Goal: Task Accomplishment & Management: Complete application form

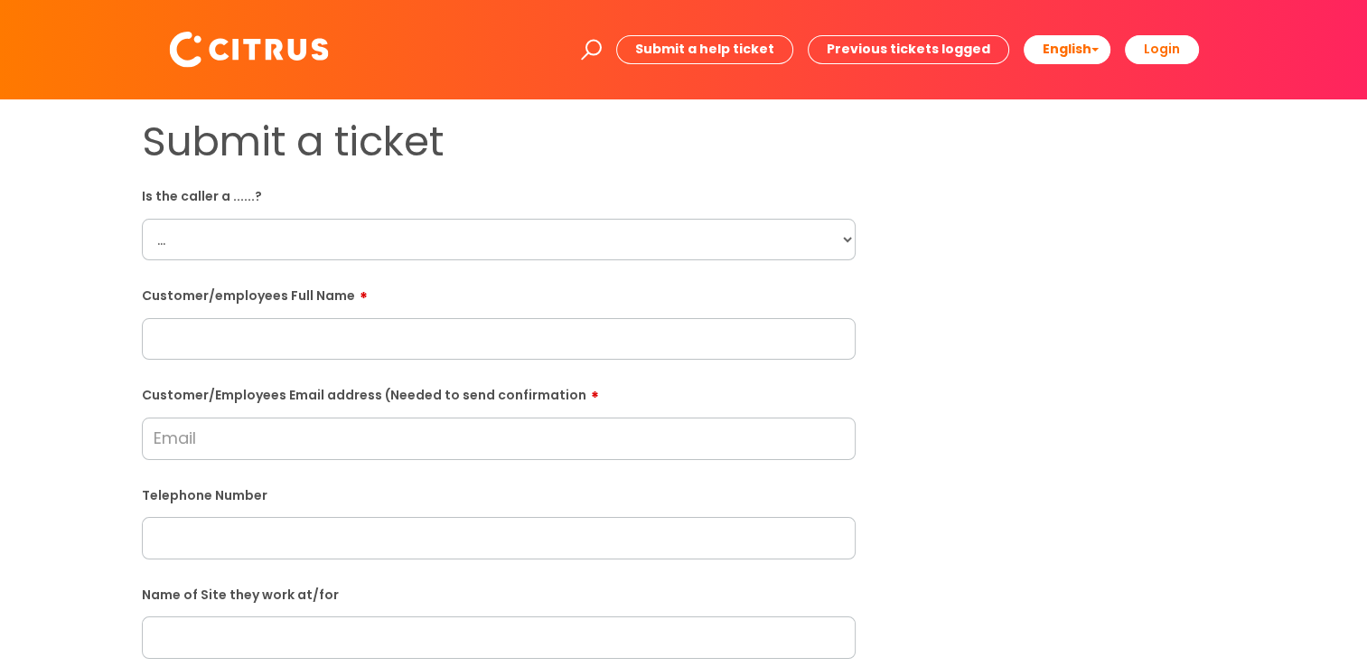
click at [732, 242] on select "... Citrus Customer Citrus Employee [DEMOGRAPHIC_DATA] Supplier" at bounding box center [499, 240] width 714 height 42
select select "Citrus Employee"
click at [142, 219] on select "... Citrus Customer Citrus Employee [DEMOGRAPHIC_DATA] Supplier" at bounding box center [499, 240] width 714 height 42
click at [23, 347] on div "Submit a ticket Is the caller a ......? ... Citrus Customer Citrus Employee [DE…" at bounding box center [683, 637] width 1331 height 1040
click at [293, 336] on input "text" at bounding box center [499, 339] width 714 height 42
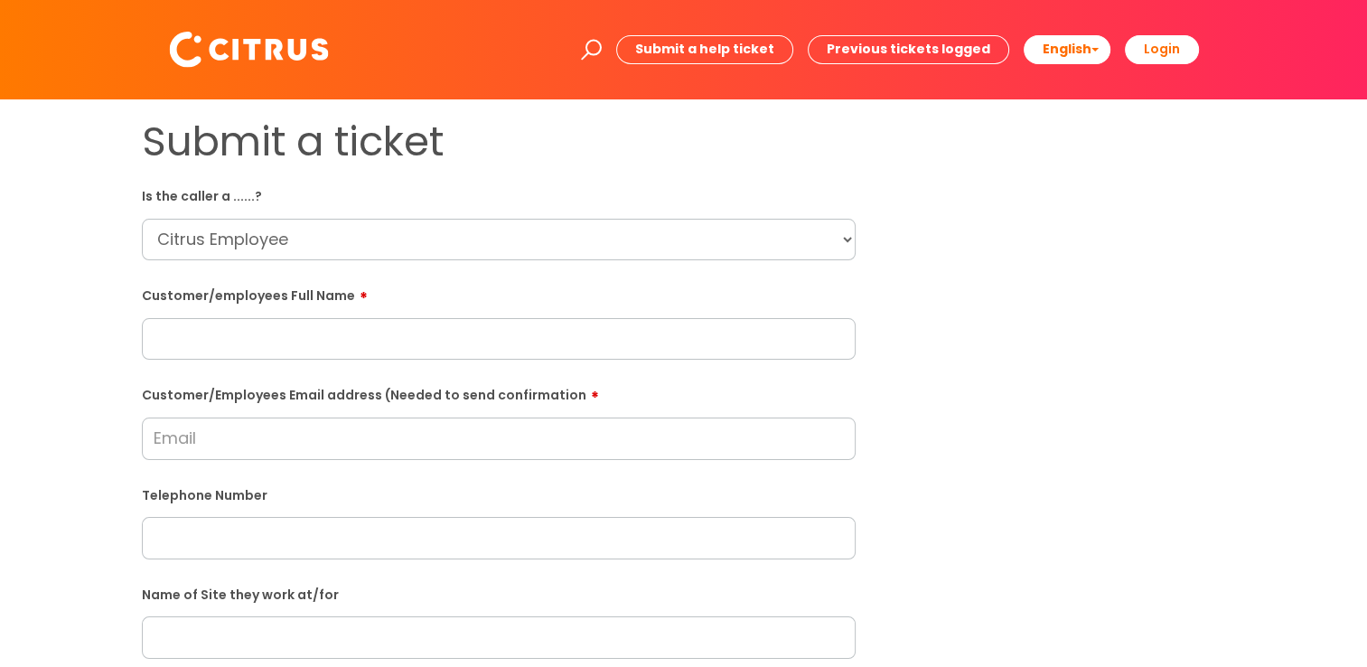
paste input "[PERSON_NAME]"
type input "[PERSON_NAME]"
click at [54, 369] on div "Submit a ticket Is the caller a ......? ... Citrus Customer Citrus Employee [DE…" at bounding box center [683, 637] width 1331 height 1040
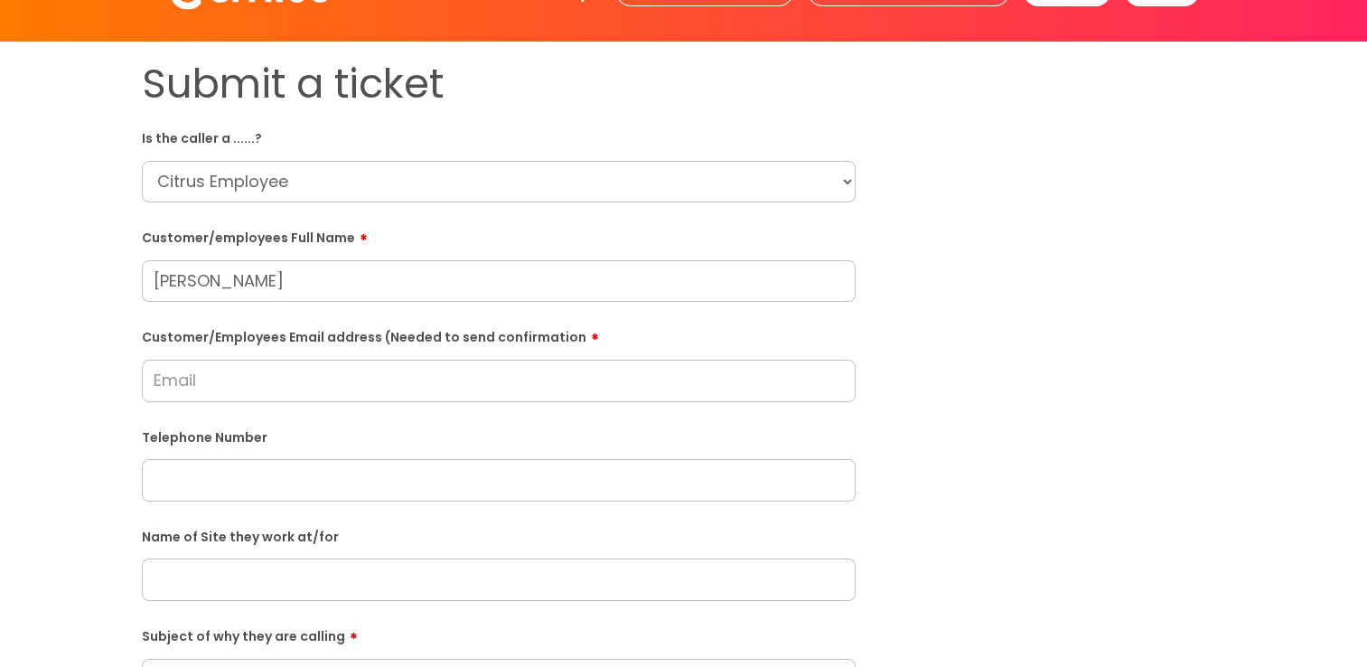
scroll to position [90, 0]
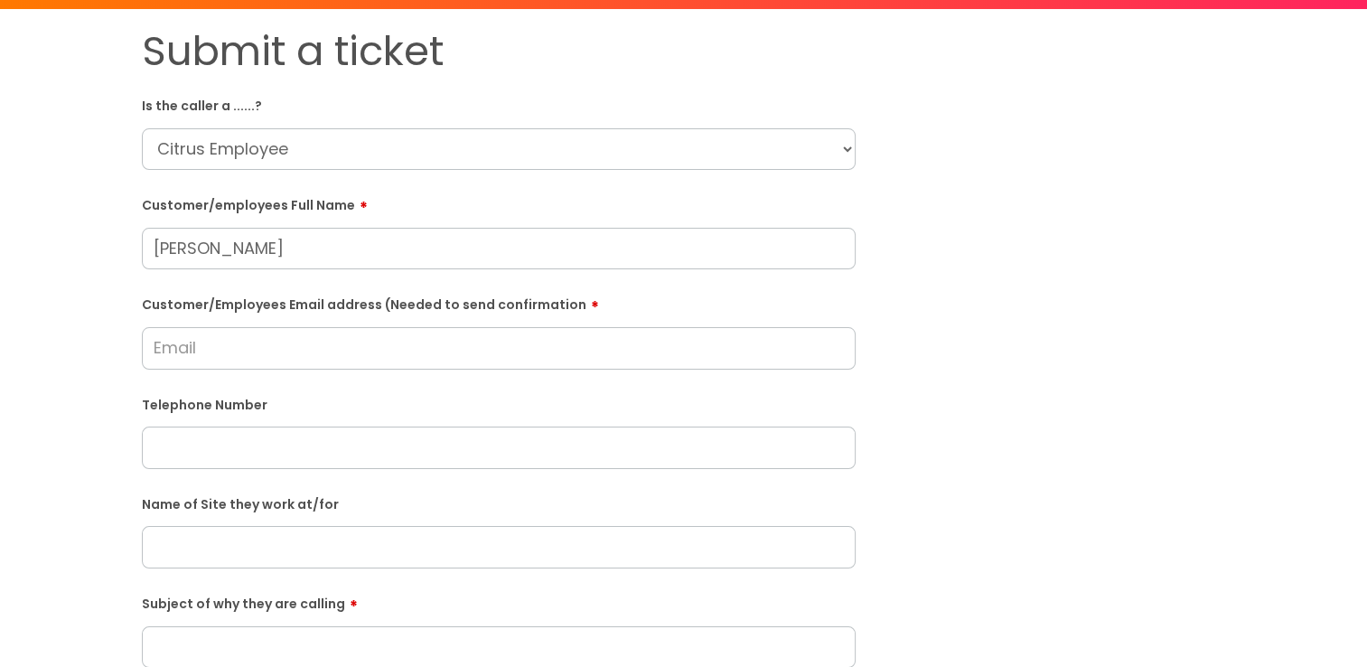
click at [215, 343] on input "Customer/Employees Email address (Needed to send confirmation" at bounding box center [499, 348] width 714 height 42
type input "[EMAIL_ADDRESS][DOMAIN_NAME]"
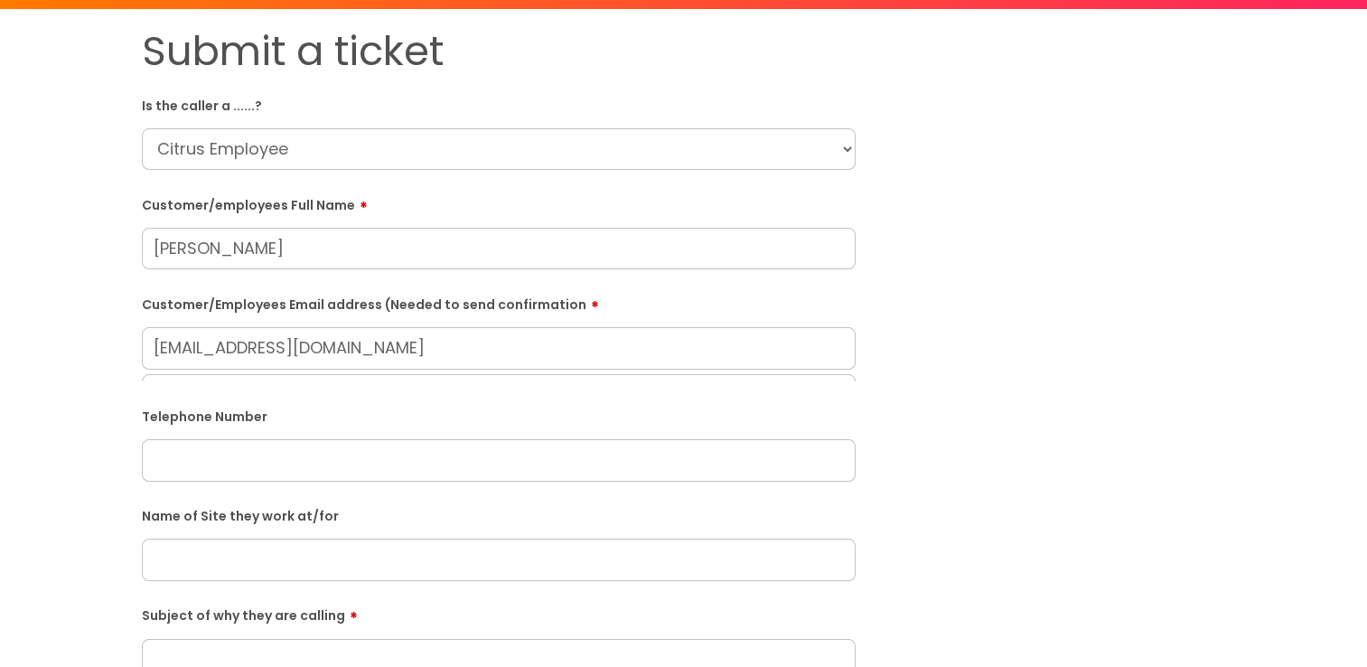
click at [61, 363] on div "Submit a ticket Is the caller a ......? ... Citrus Customer Citrus Employee [DE…" at bounding box center [683, 553] width 1331 height 1053
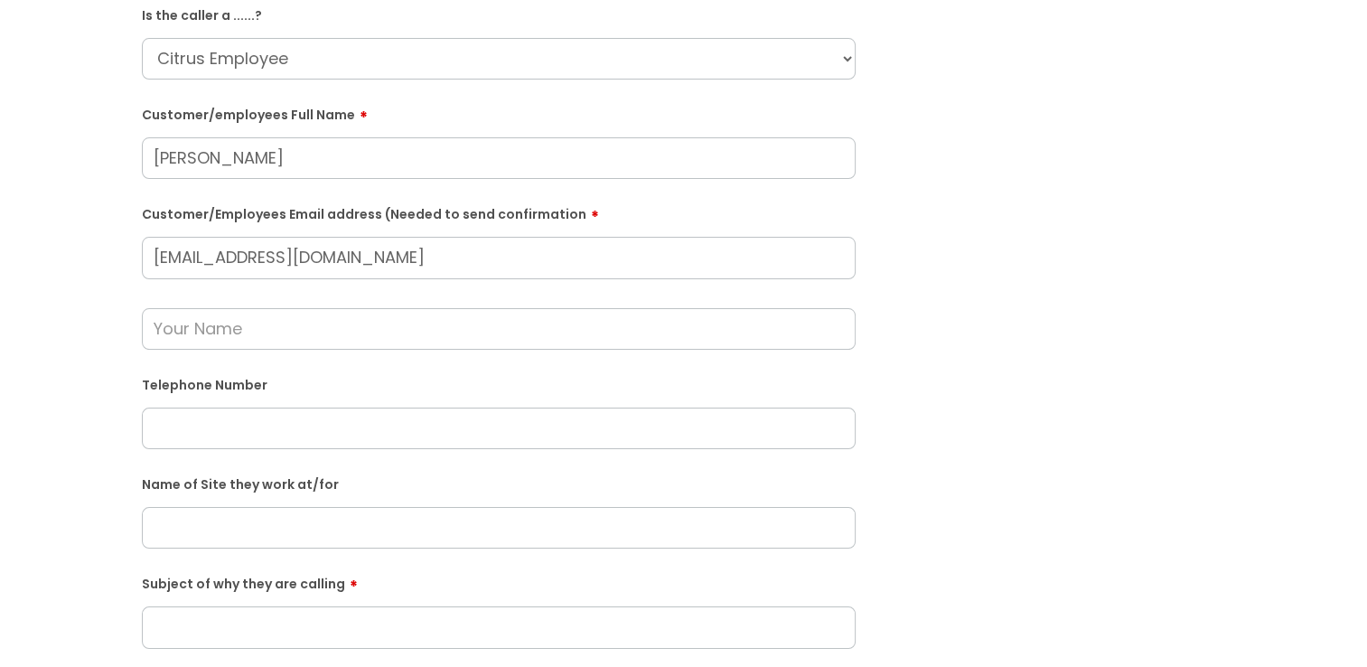
drag, startPoint x: 326, startPoint y: 159, endPoint x: -4, endPoint y: 205, distance: 333.0
click at [0, 205] on html "Enter your search term here... Search Submit a help ticket Previous tickets log…" at bounding box center [683, 152] width 1367 height 667
paste input "[PERSON_NAME]"
click at [262, 339] on input "text" at bounding box center [499, 329] width 714 height 42
type input "[PERSON_NAME]"
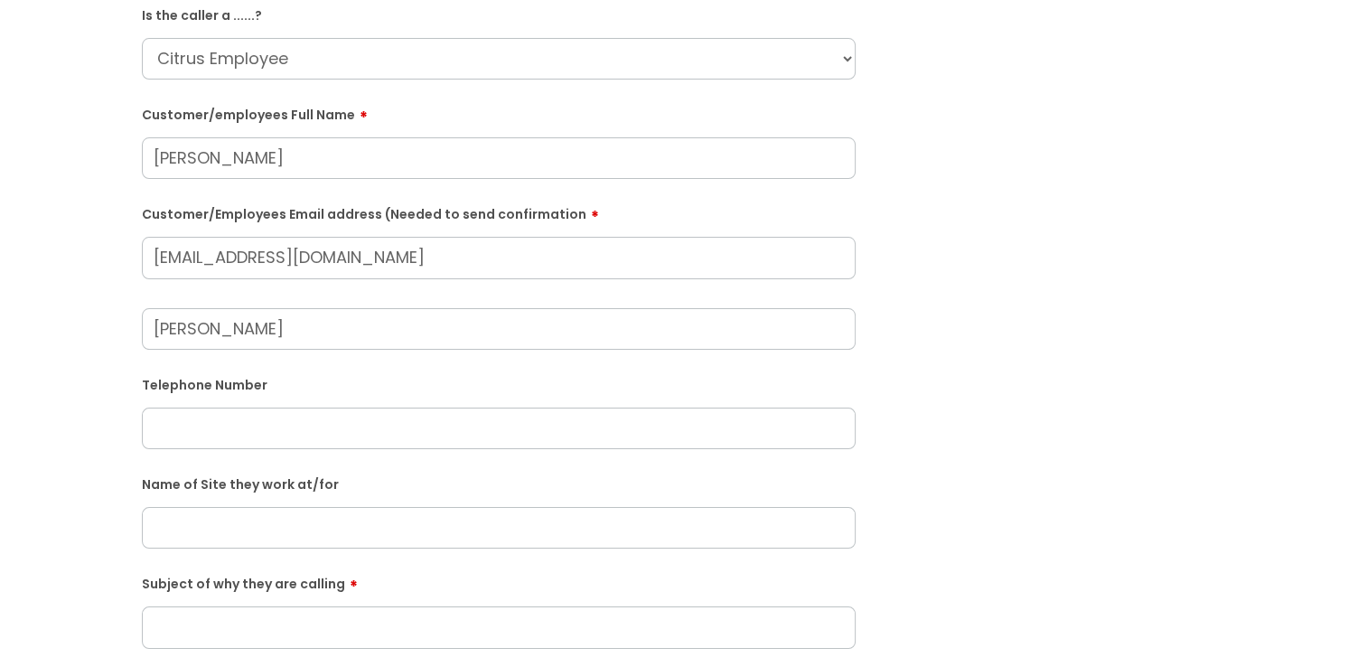
click at [0, 456] on html "Enter your search term here... Search Submit a help ticket Previous tickets log…" at bounding box center [683, 152] width 1367 height 667
drag, startPoint x: 294, startPoint y: 425, endPoint x: 65, endPoint y: 425, distance: 228.6
click at [293, 425] on input "text" at bounding box center [499, 429] width 714 height 42
paste input "07756084551"
type input "07756084551"
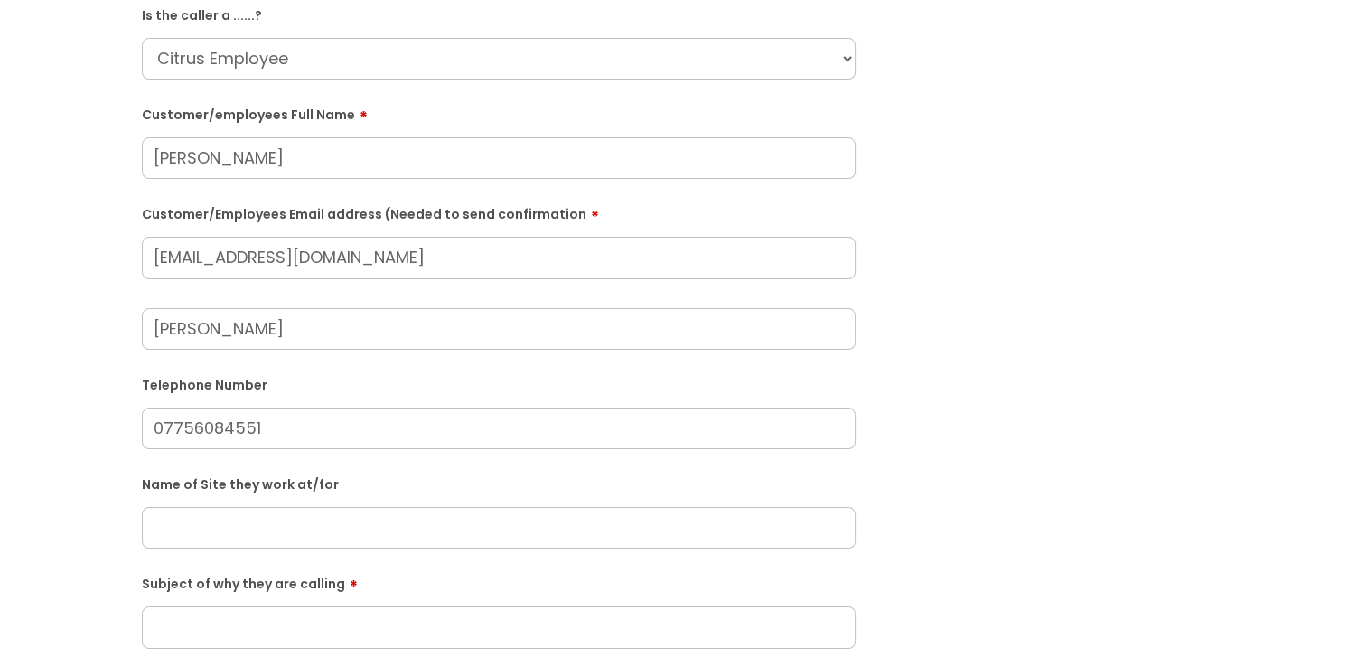
click at [0, 422] on html "Enter your search term here... Search Submit a help ticket Previous tickets log…" at bounding box center [683, 152] width 1367 height 667
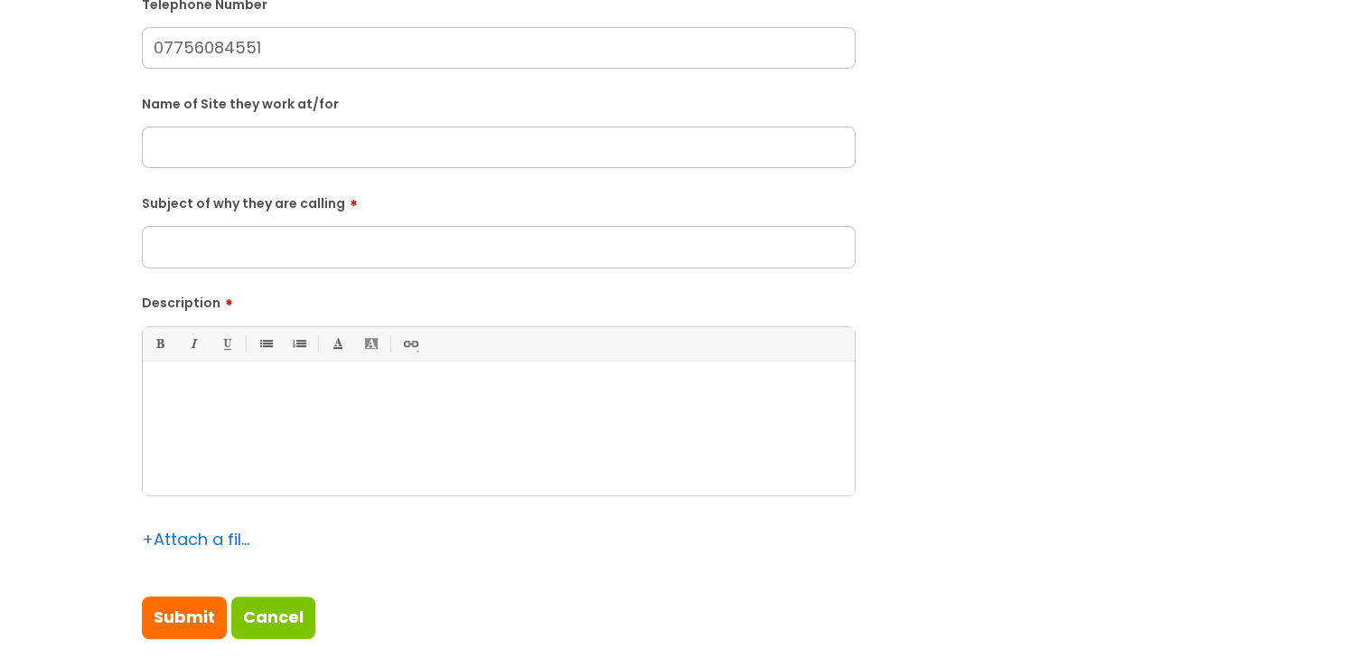
scroll to position [361, 0]
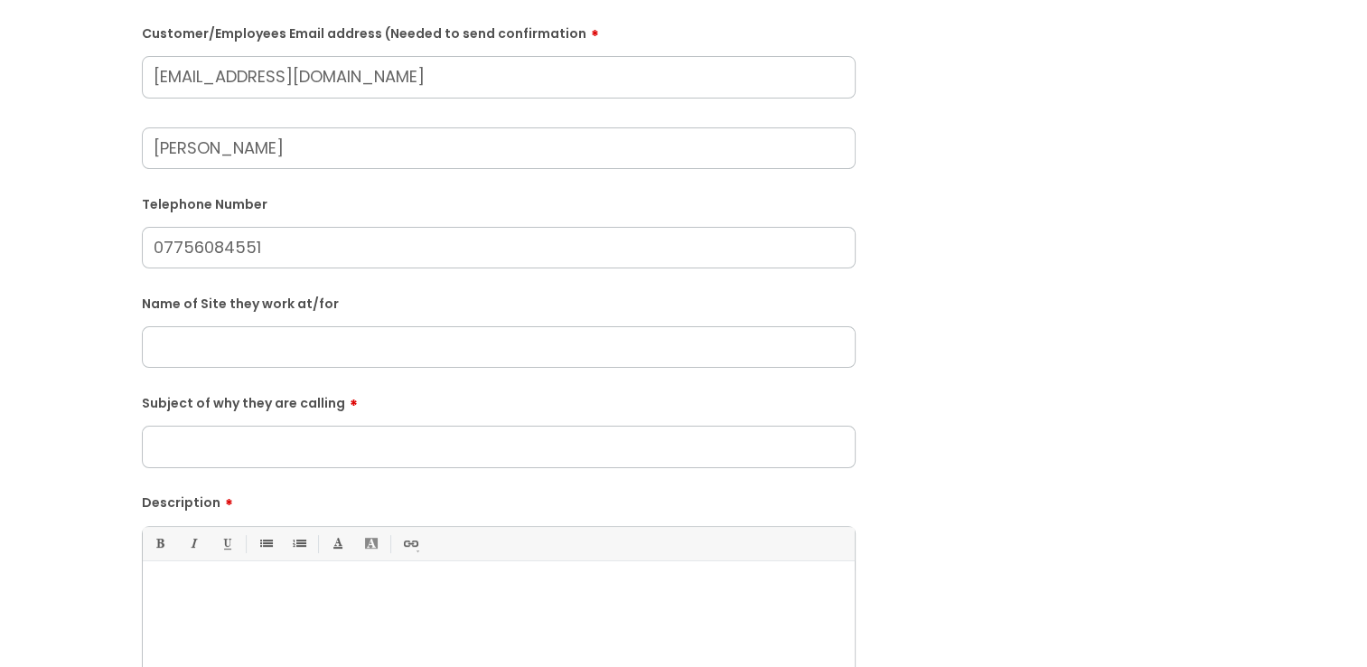
click at [186, 333] on input "text" at bounding box center [499, 347] width 714 height 42
type input "Pompey and Me Community"
click at [45, 359] on div "Submit a ticket Is the caller a ......? ... Citrus Customer Citrus Employee [DE…" at bounding box center [683, 311] width 1331 height 1111
click at [183, 441] on input "Subject of why they are calling" at bounding box center [499, 447] width 714 height 42
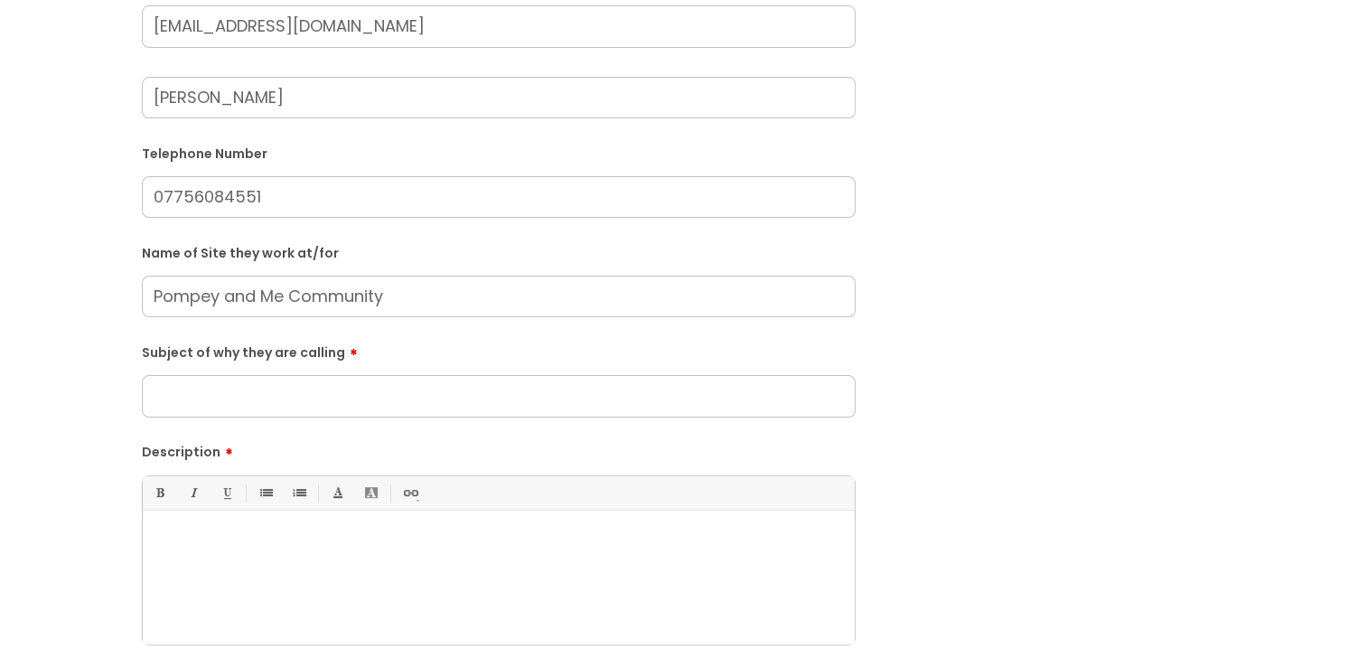
scroll to position [452, 0]
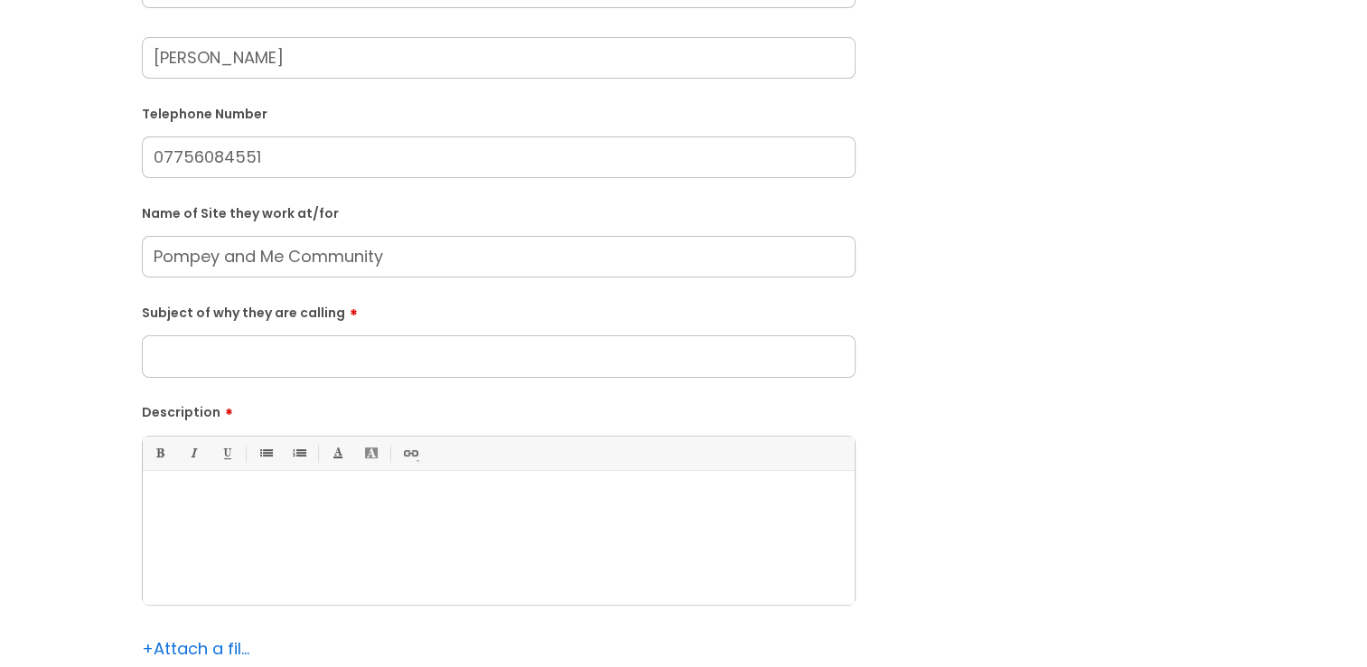
drag, startPoint x: 198, startPoint y: 509, endPoint x: 167, endPoint y: 501, distance: 31.8
click at [198, 498] on p at bounding box center [498, 501] width 685 height 16
click at [173, 359] on input "Subject of why they are calling" at bounding box center [499, 356] width 714 height 42
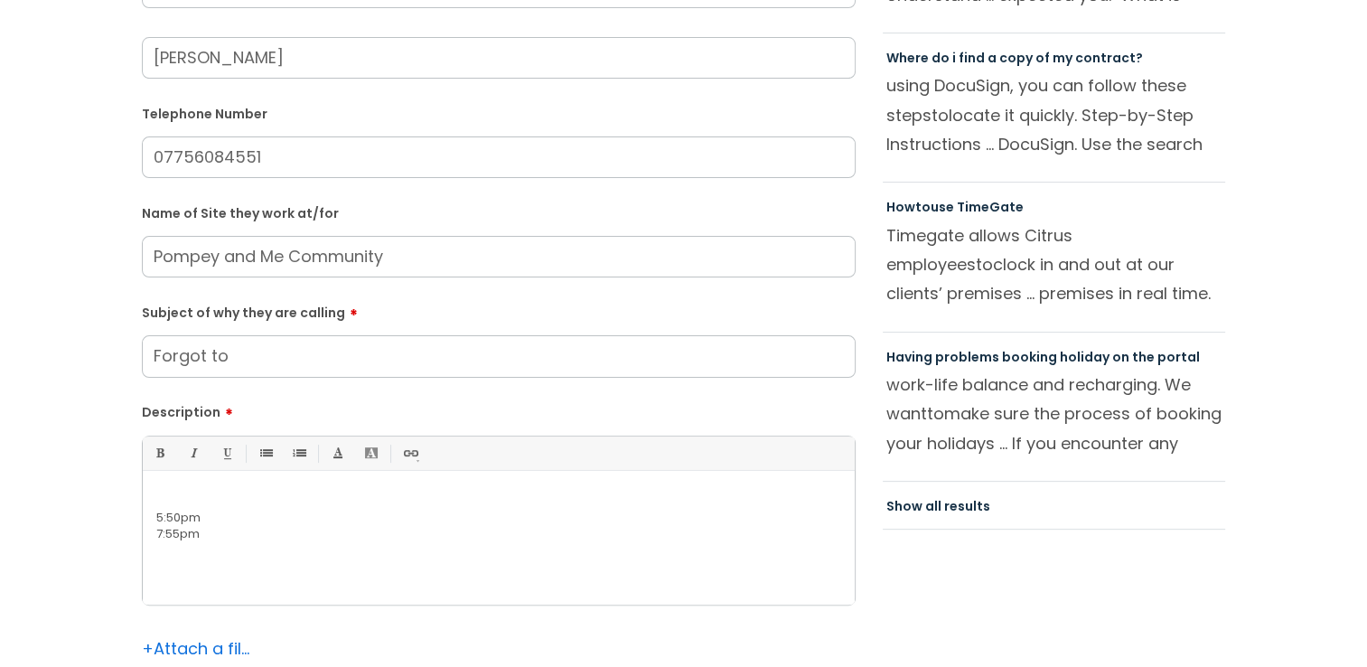
click at [264, 357] on input "Forgot to" at bounding box center [499, 356] width 714 height 42
type input "Forgot to clock out"
click at [165, 489] on div "5:50pm 7:55pm" at bounding box center [499, 542] width 712 height 125
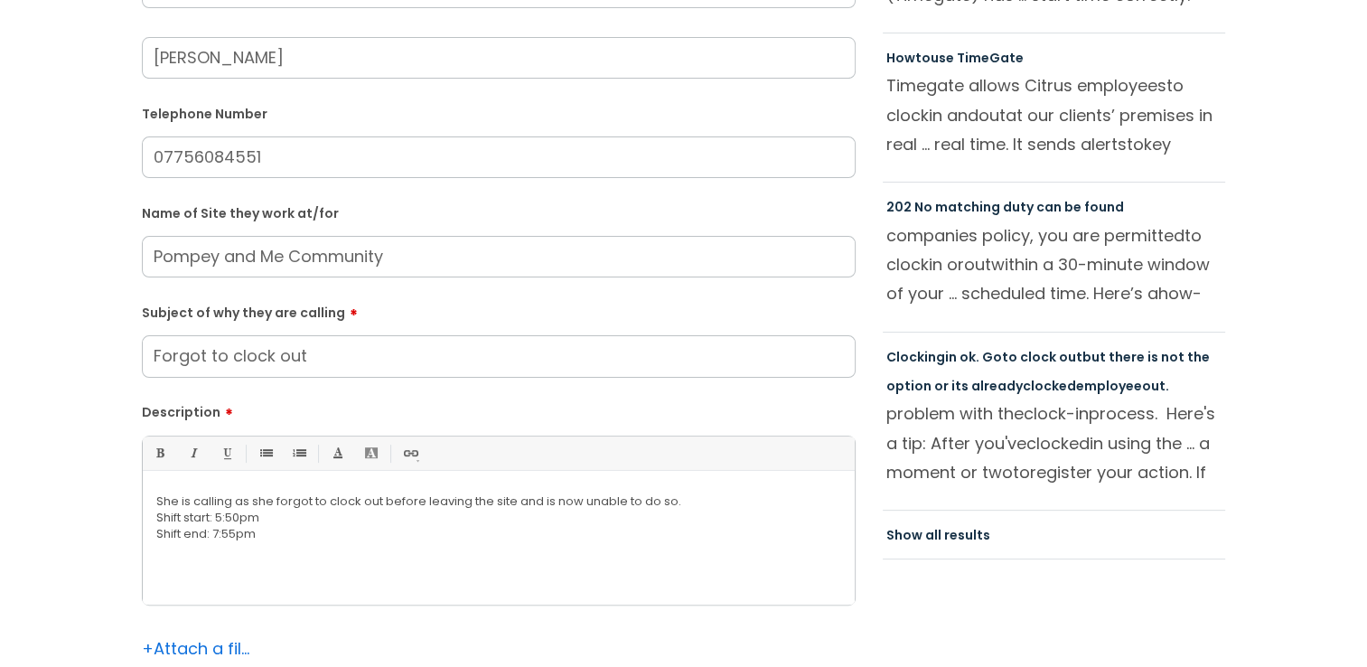
click at [329, 498] on div "She is calling as she forgot to clock out before leaving the site and is now un…" at bounding box center [499, 542] width 712 height 125
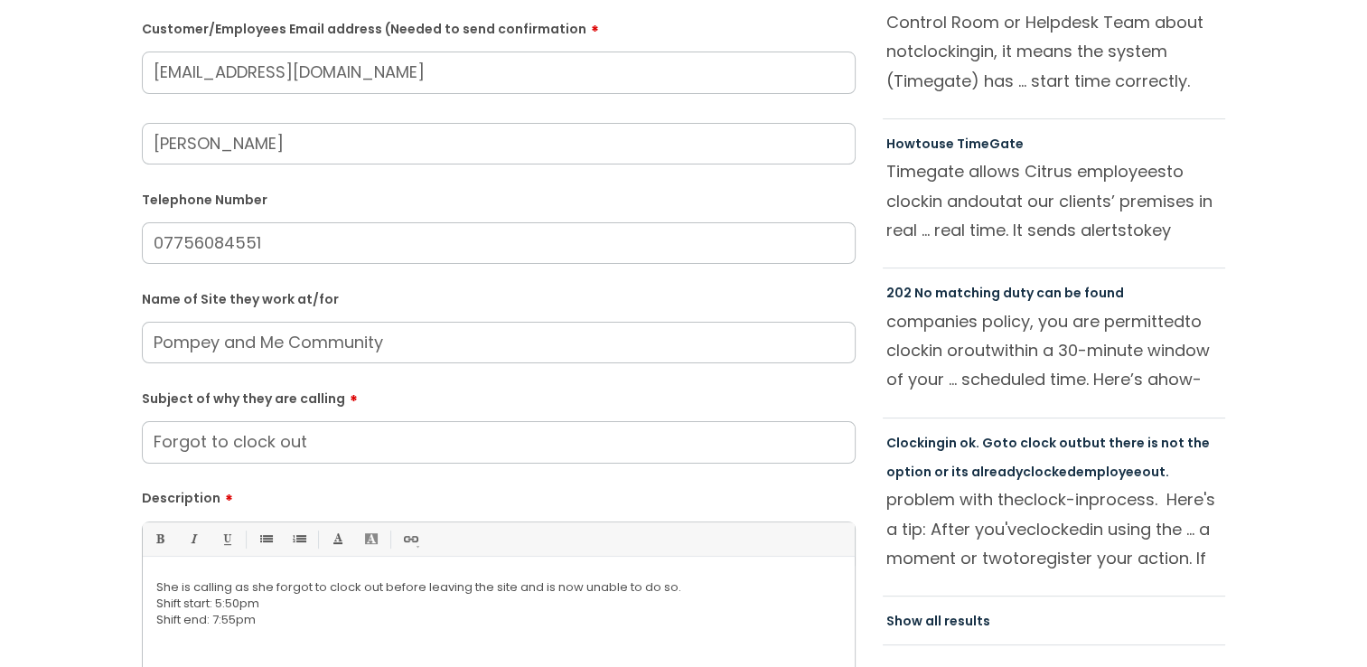
scroll to position [361, 0]
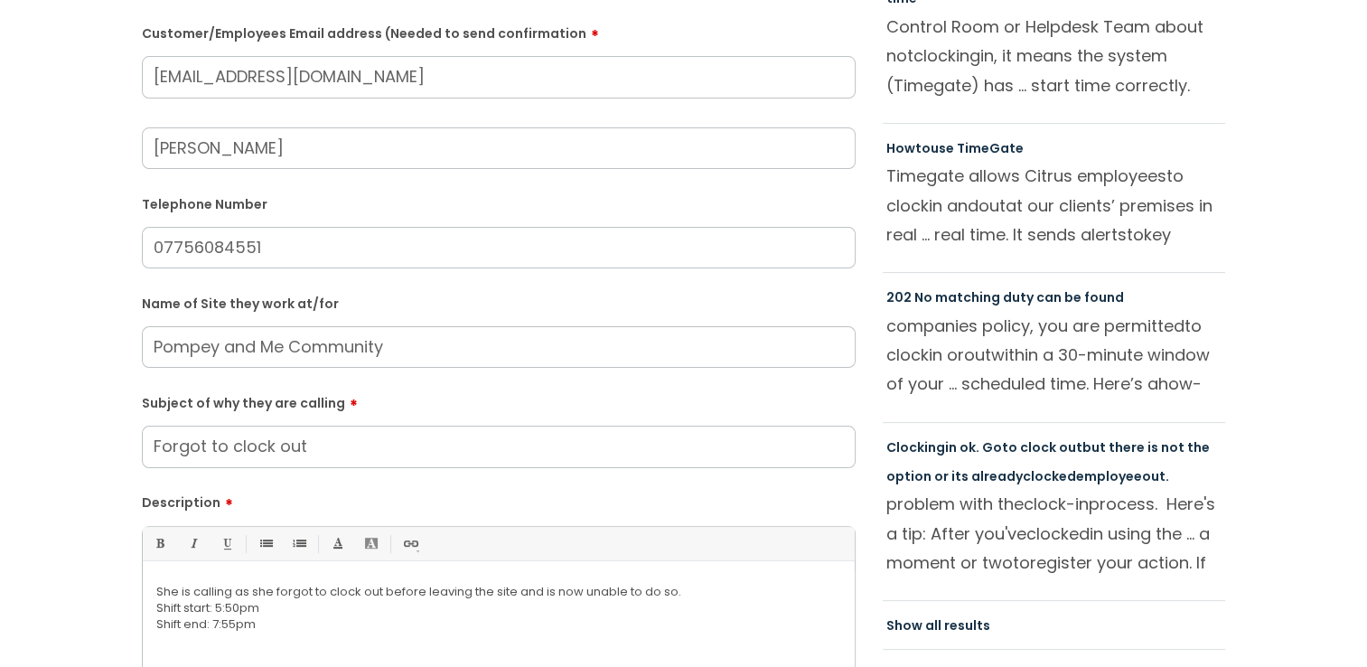
drag, startPoint x: 416, startPoint y: 78, endPoint x: -4, endPoint y: 78, distance: 419.3
drag, startPoint x: 471, startPoint y: 350, endPoint x: -4, endPoint y: 361, distance: 474.5
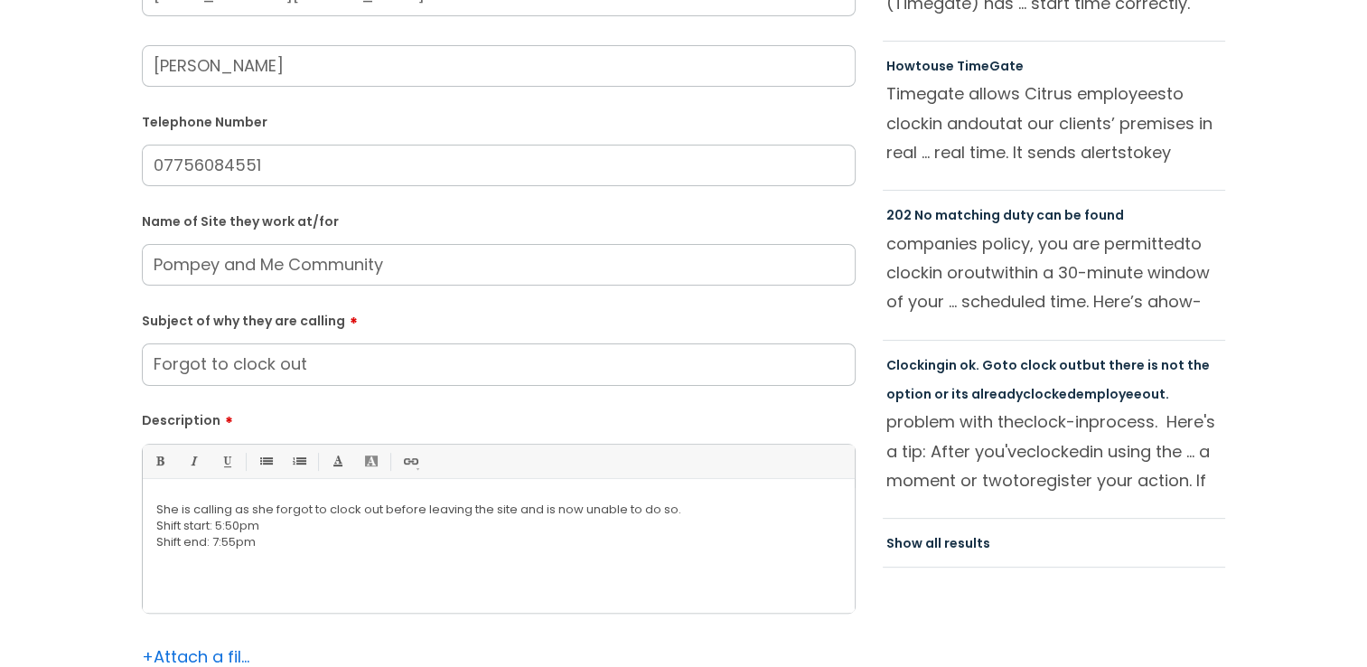
scroll to position [542, 0]
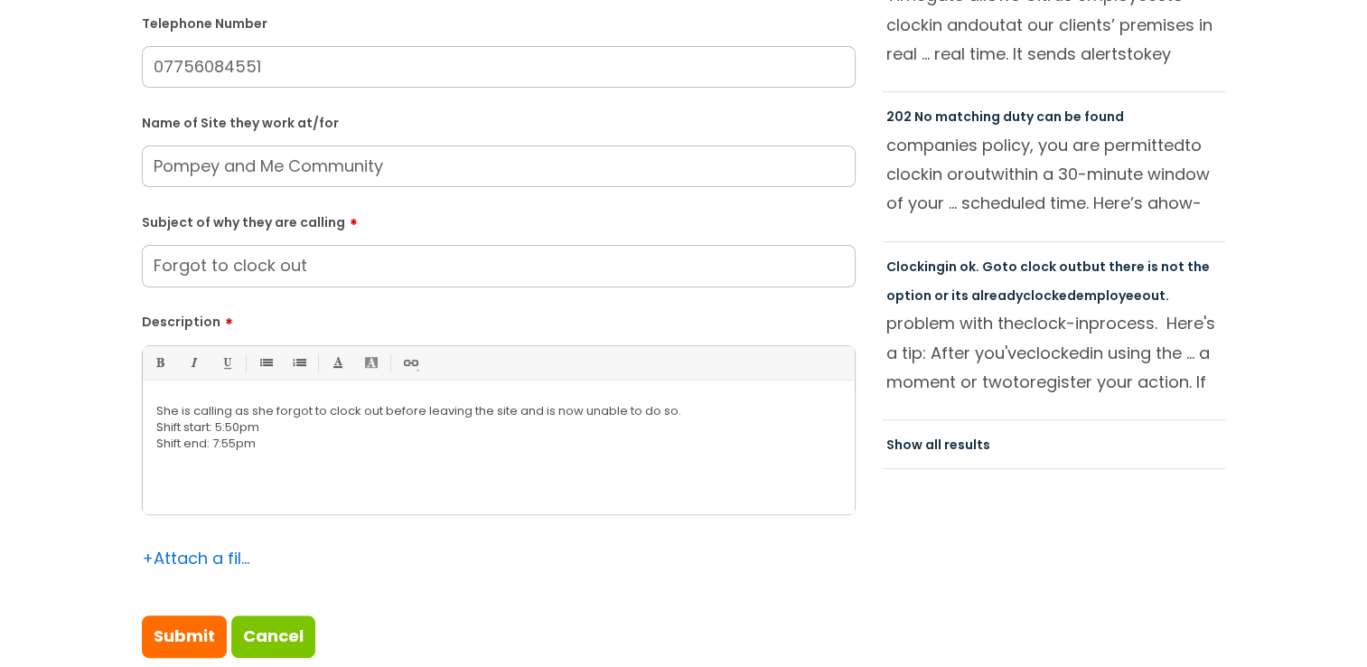
click at [27, 487] on div "Submit a ticket Is the caller a ......? ... Citrus Customer Citrus Employee [DE…" at bounding box center [683, 130] width 1331 height 1111
click at [196, 498] on input "Submit" at bounding box center [184, 636] width 85 height 42
type input "Please Wait..."
